Goal: Find specific page/section: Find specific page/section

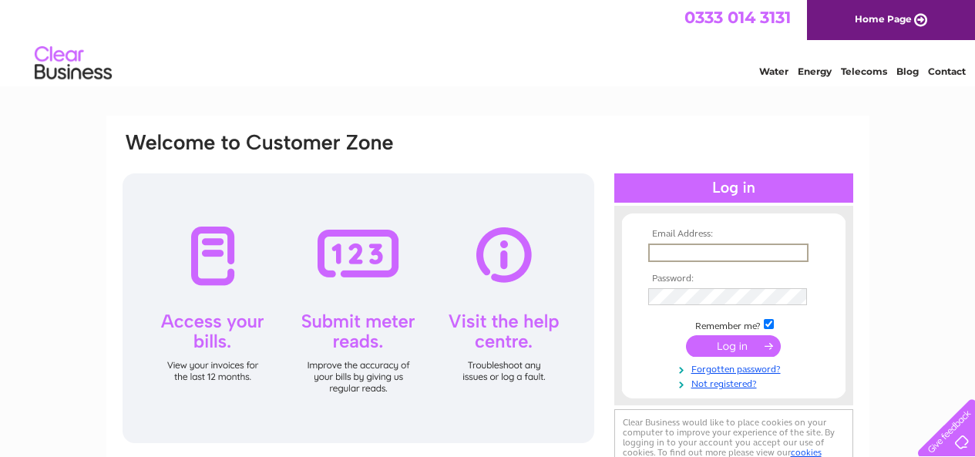
click at [696, 253] on input "text" at bounding box center [728, 253] width 160 height 18
type input "lomondpharmacy@yahoo.co.uk"
click at [686, 335] on input "submit" at bounding box center [733, 346] width 95 height 22
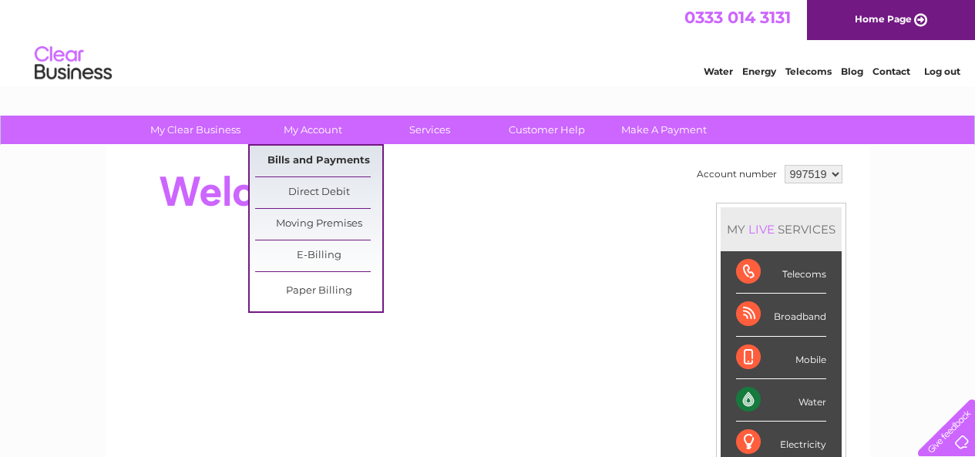
click at [301, 165] on link "Bills and Payments" at bounding box center [318, 161] width 127 height 31
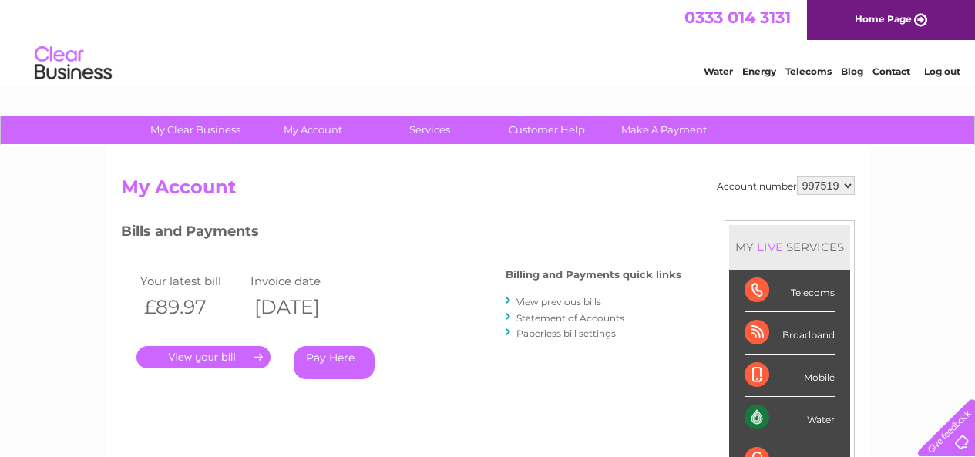
click at [546, 299] on link "View previous bills" at bounding box center [558, 302] width 85 height 12
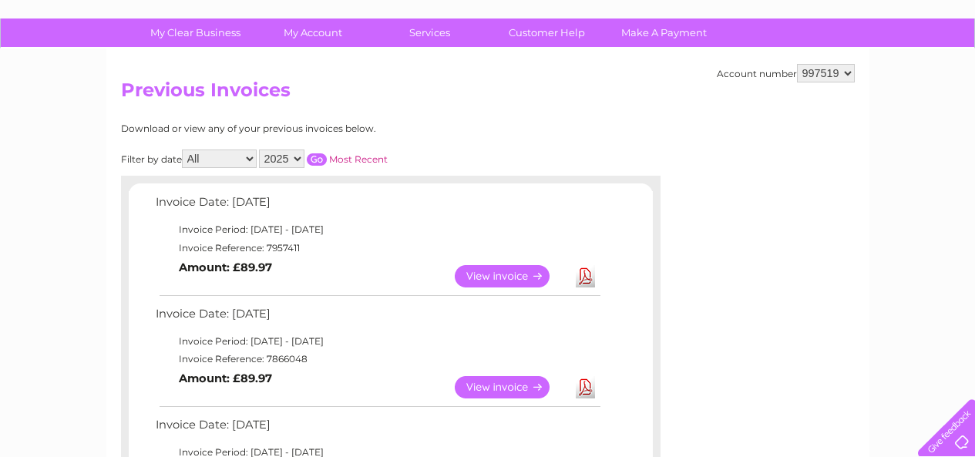
scroll to position [77, 0]
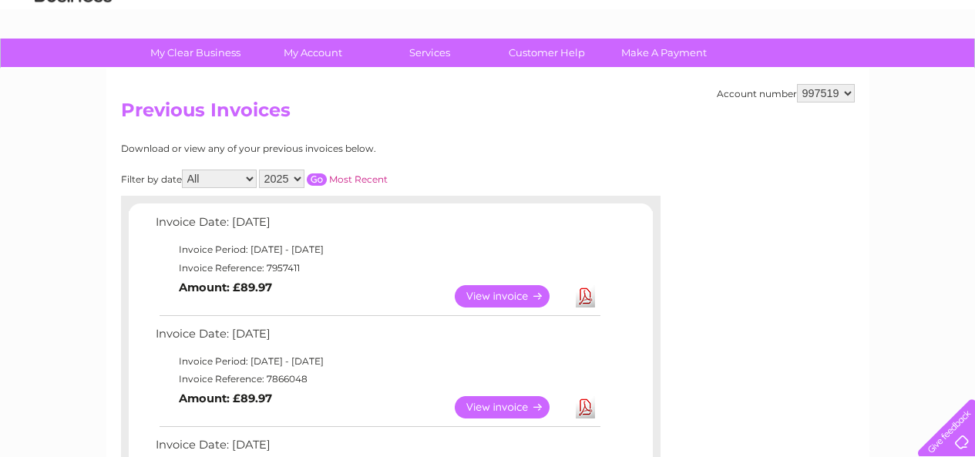
click at [505, 408] on link "View" at bounding box center [511, 407] width 113 height 22
click at [496, 293] on link "View" at bounding box center [511, 296] width 113 height 22
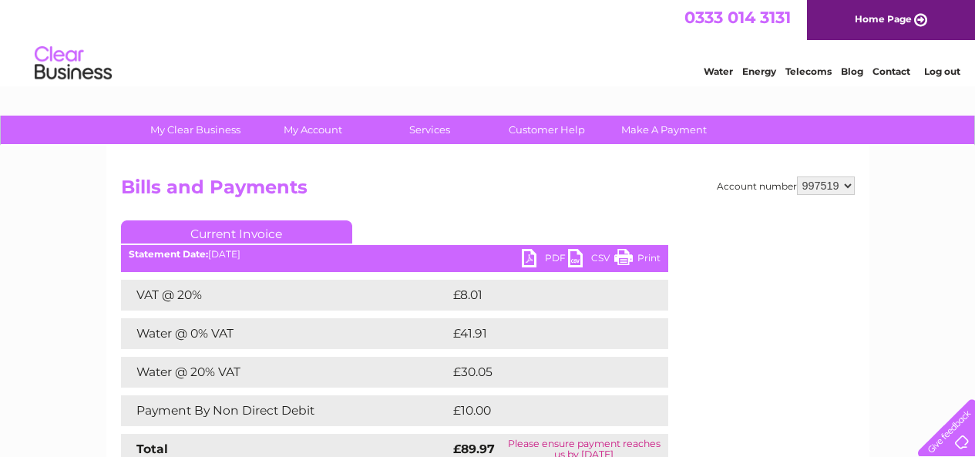
click at [536, 260] on link "PDF" at bounding box center [545, 260] width 46 height 22
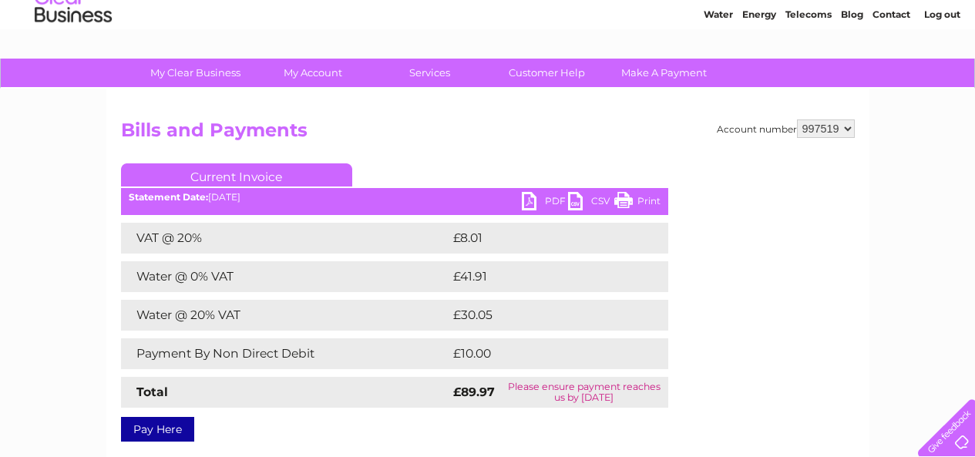
scroll to position [77, 0]
